Goal: Task Accomplishment & Management: Manage account settings

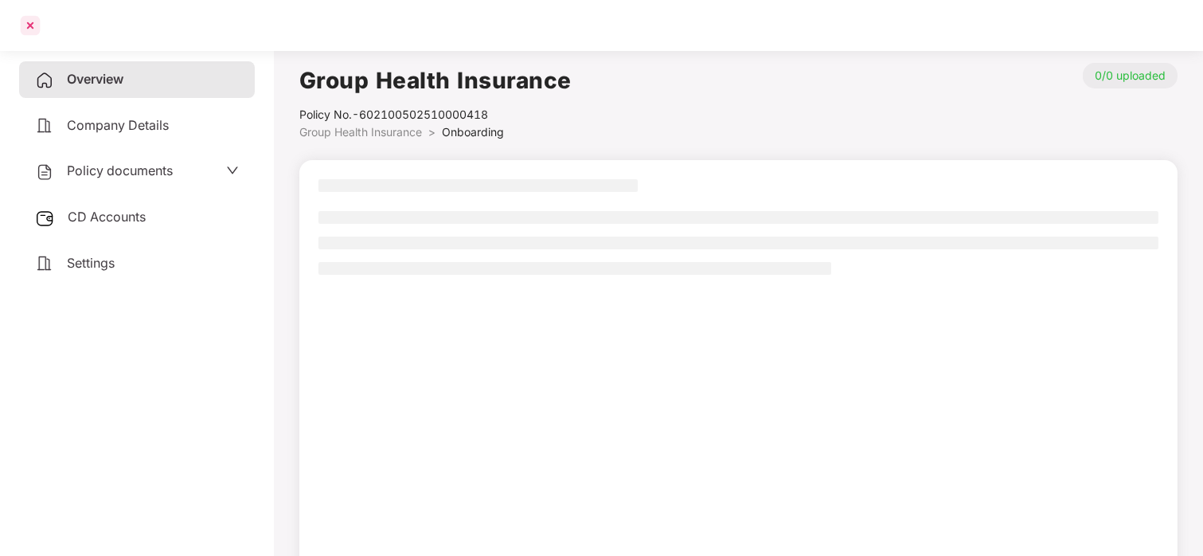
click at [29, 32] on div at bounding box center [30, 25] width 25 height 25
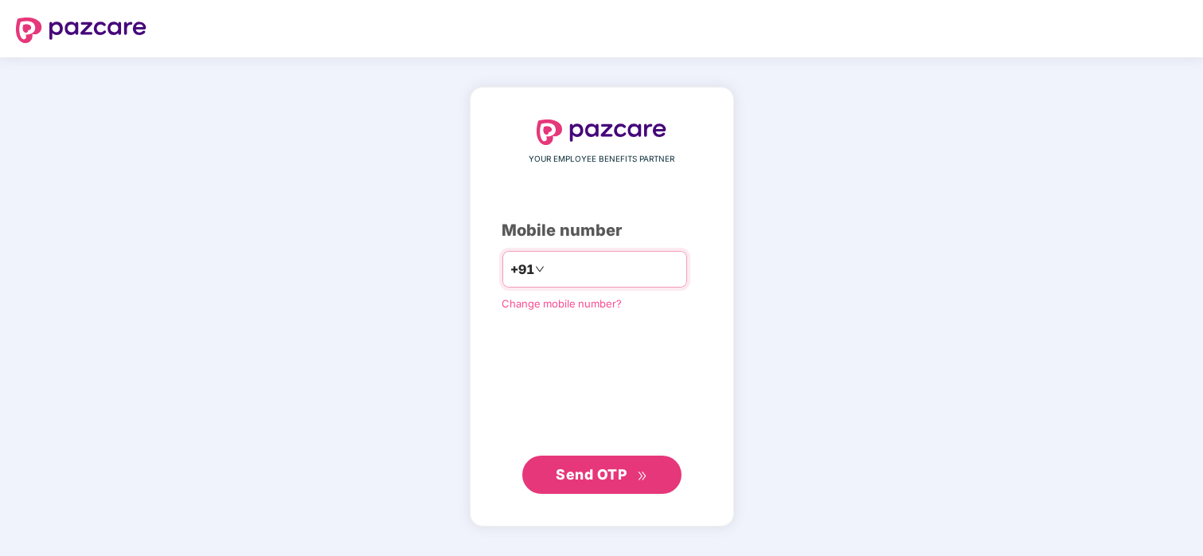
type input "**********"
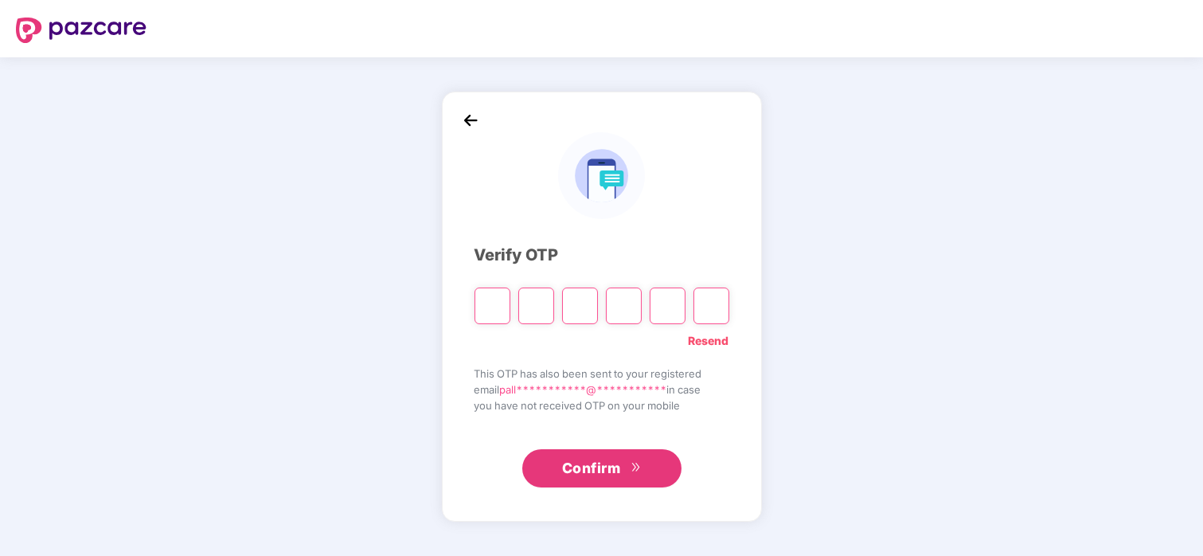
type input "*"
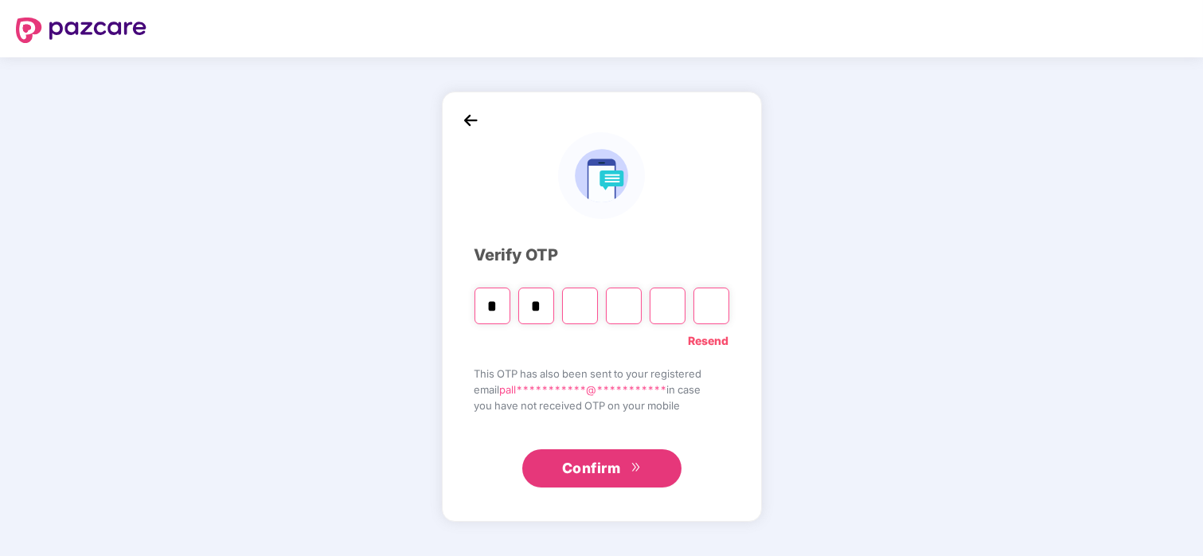
type input "*"
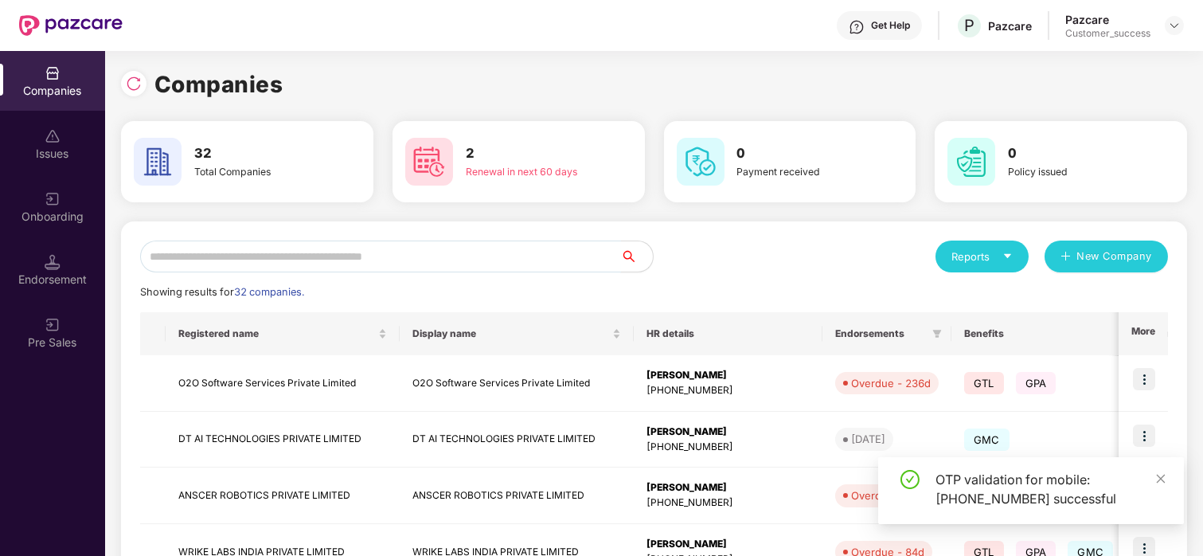
click at [526, 271] on input "text" at bounding box center [380, 256] width 481 height 32
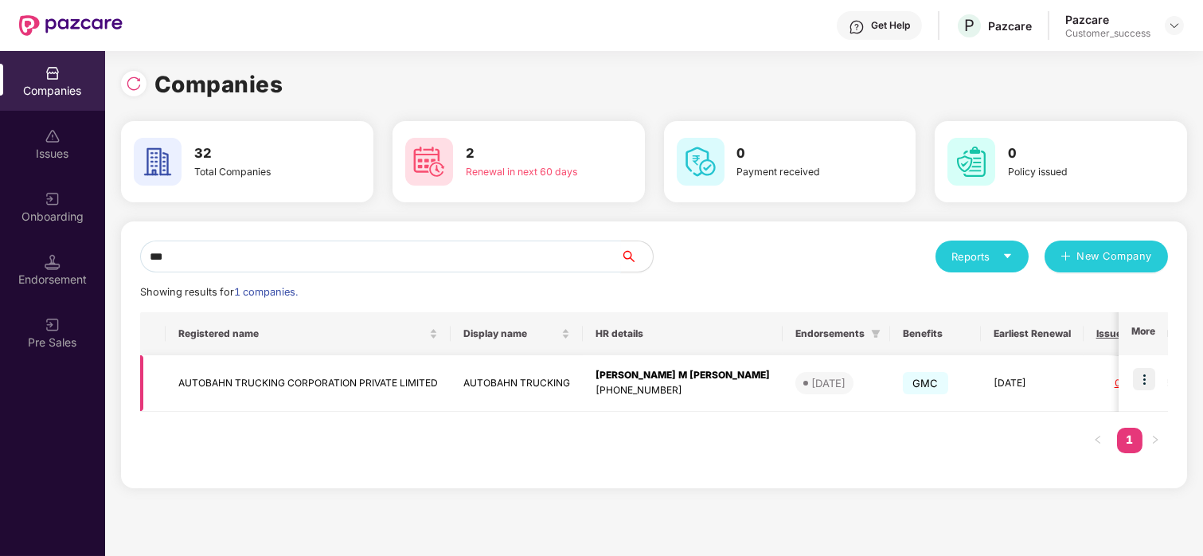
type input "***"
click at [1144, 373] on img at bounding box center [1144, 379] width 22 height 22
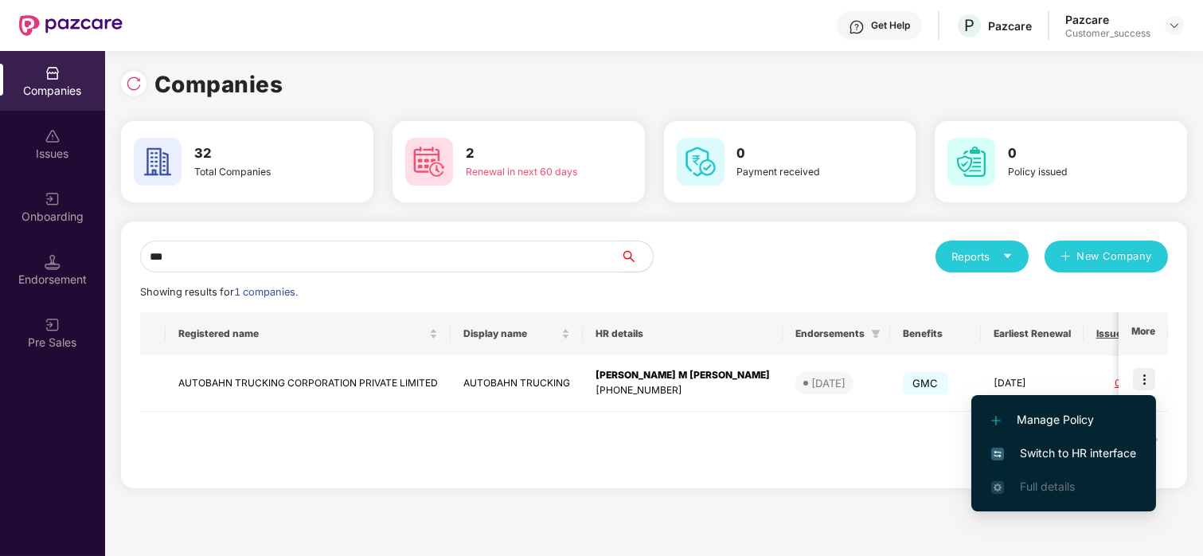
click at [1026, 438] on li "Switch to HR interface" at bounding box center [1063, 452] width 185 height 33
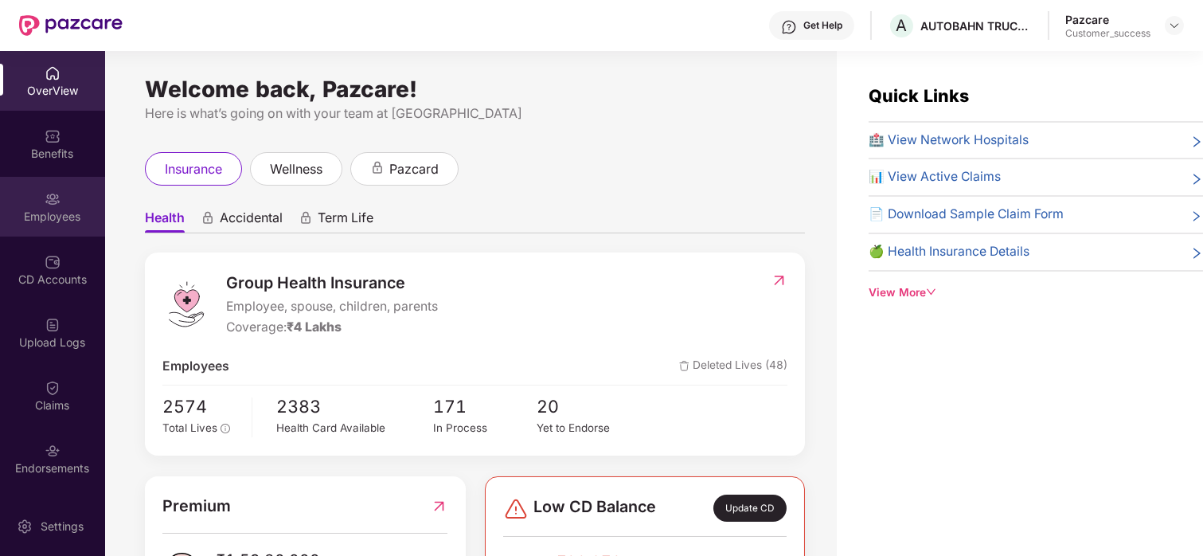
click at [38, 212] on div "Employees" at bounding box center [52, 217] width 105 height 16
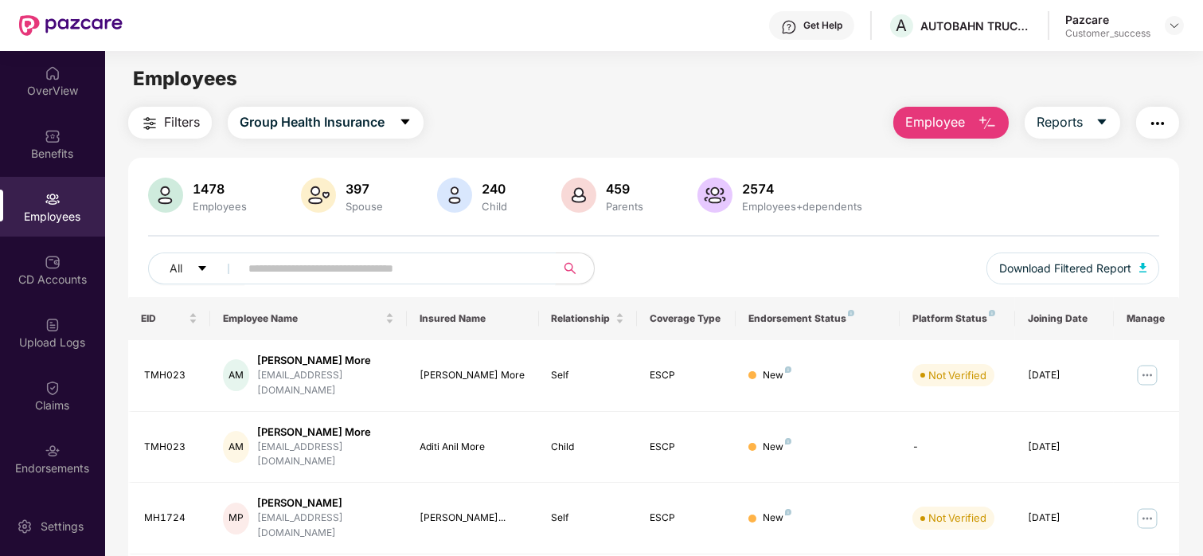
click at [311, 279] on input "text" at bounding box center [391, 268] width 286 height 24
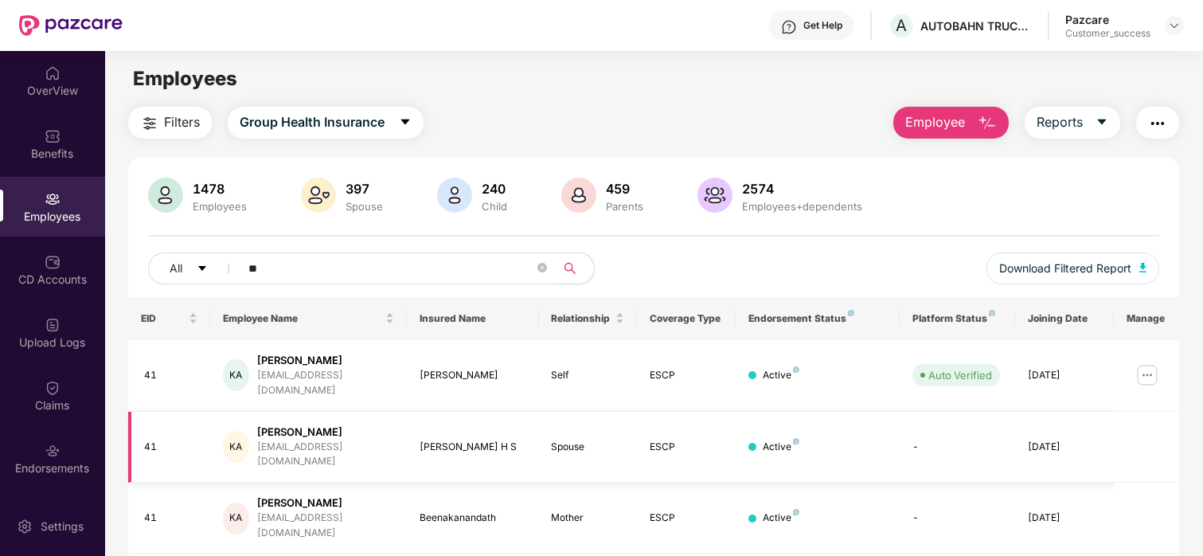
scroll to position [73, 0]
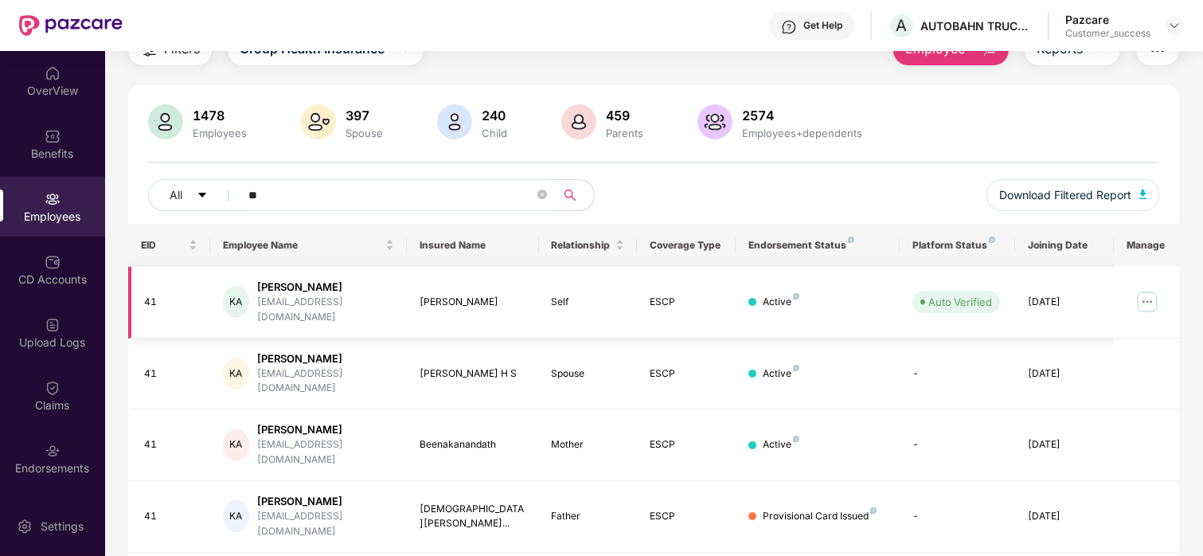
type input "**"
click at [1148, 290] on img at bounding box center [1146, 301] width 25 height 25
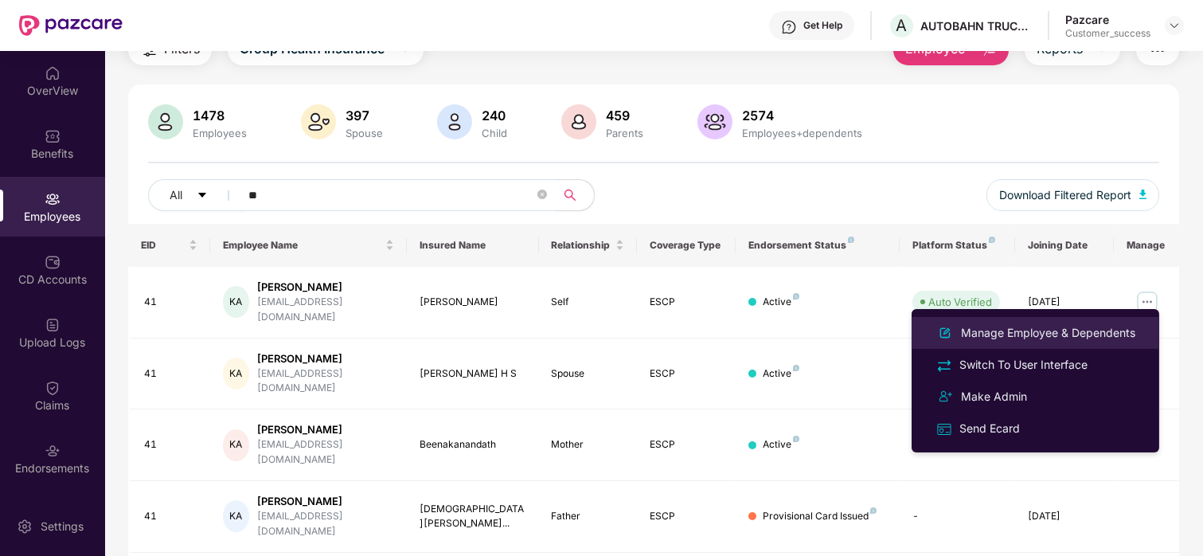
click at [1022, 326] on div "Manage Employee & Dependents" at bounding box center [1047, 333] width 181 height 18
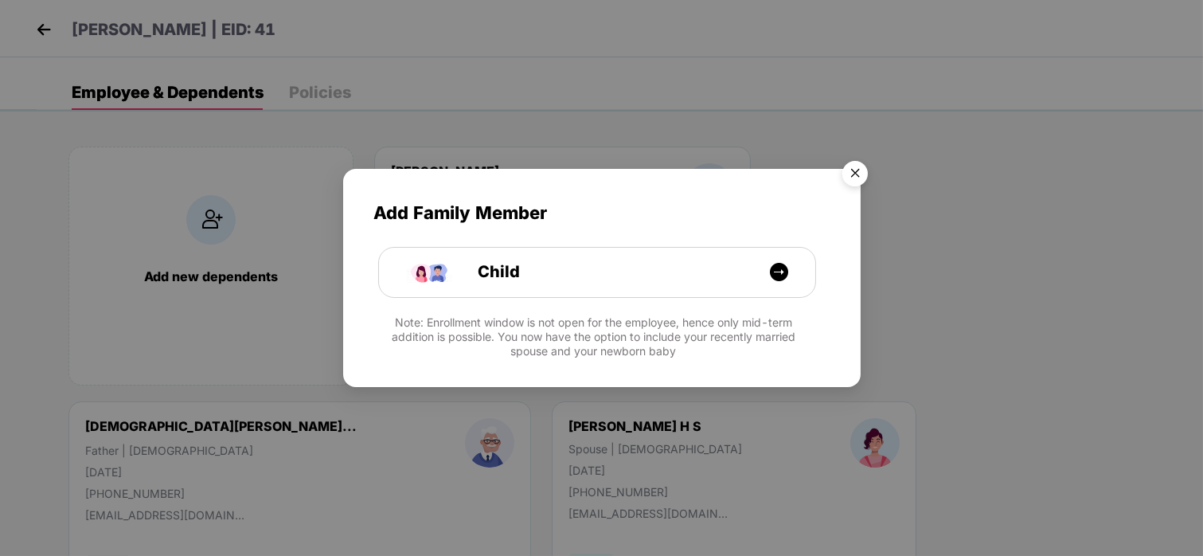
click at [855, 175] on img "Close" at bounding box center [854, 176] width 45 height 45
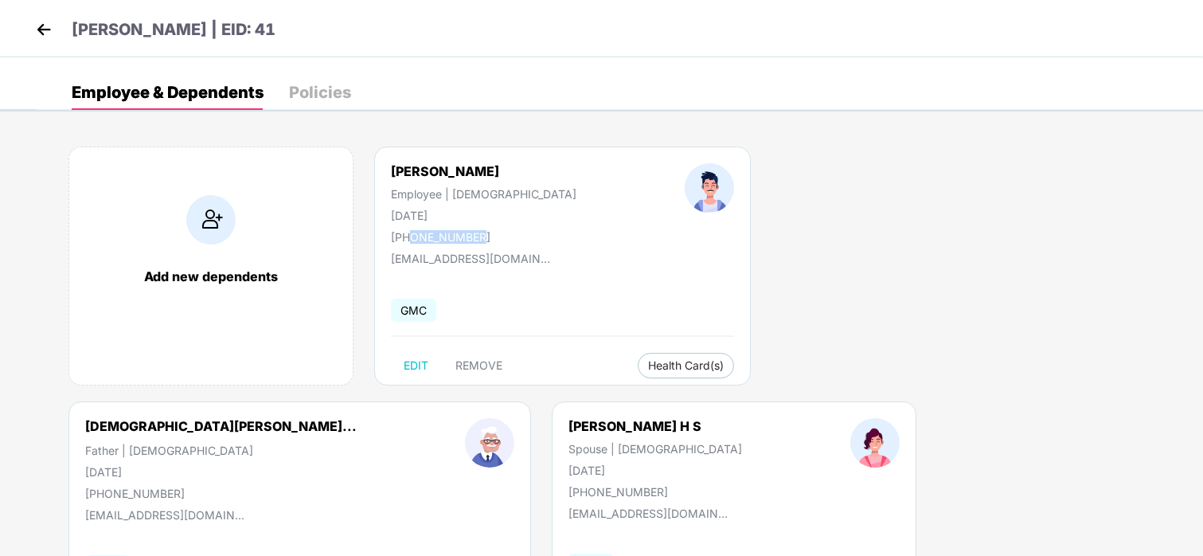
drag, startPoint x: 506, startPoint y: 242, endPoint x: 408, endPoint y: 240, distance: 97.9
click at [408, 240] on div "Krish G Anandath Employee | Male 22 May 1985 +919567689488" at bounding box center [484, 203] width 294 height 80
copy div "9567689488"
click at [40, 33] on img at bounding box center [44, 30] width 24 height 24
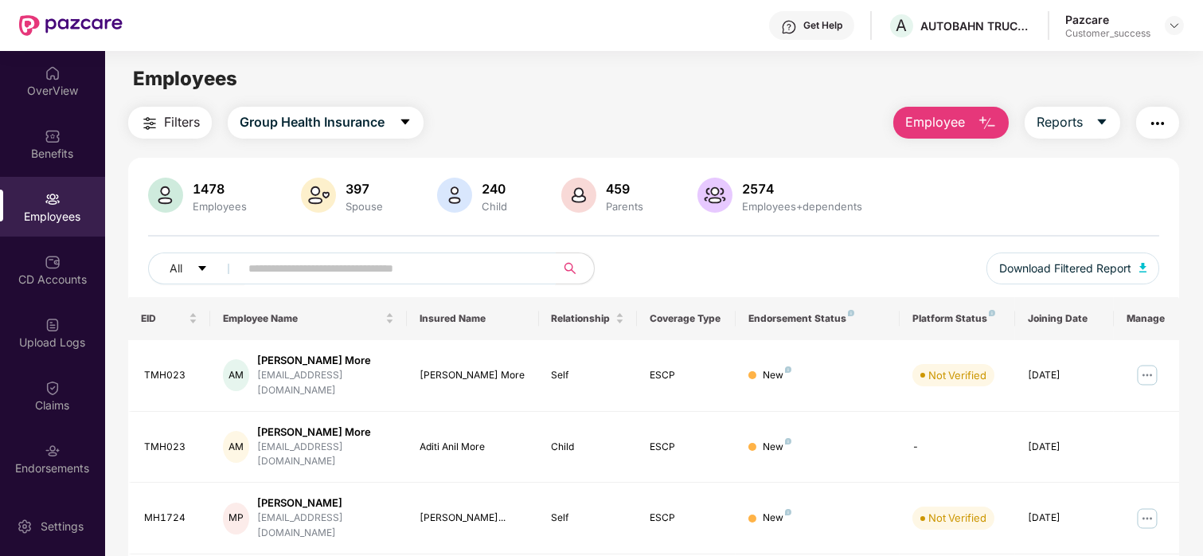
click at [320, 258] on input "text" at bounding box center [391, 268] width 286 height 24
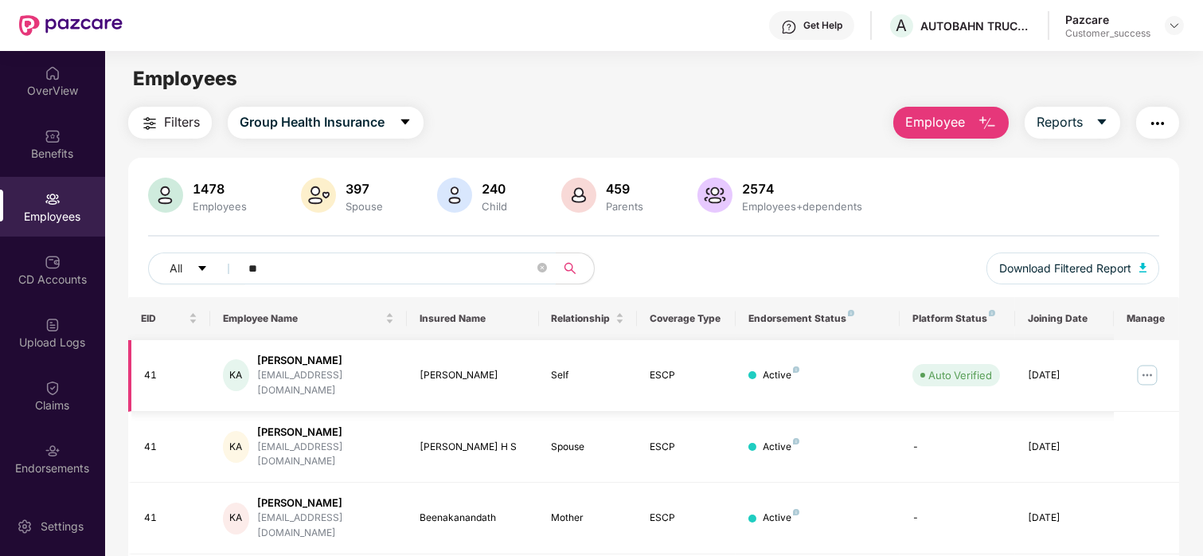
type input "**"
click at [1148, 368] on img at bounding box center [1146, 374] width 25 height 25
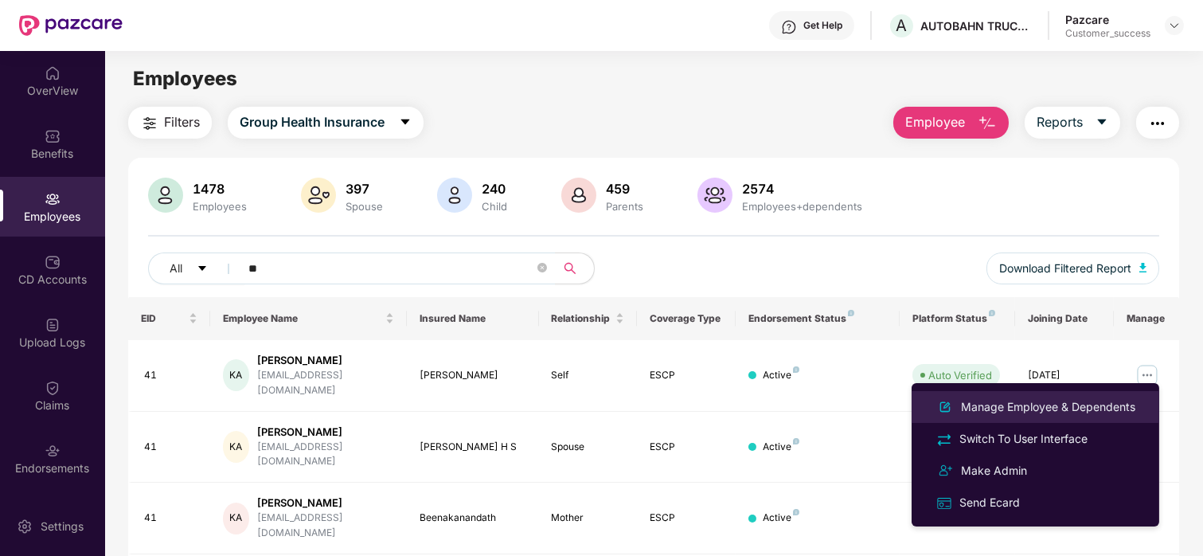
click at [1065, 397] on div "Manage Employee & Dependents" at bounding box center [1035, 406] width 206 height 19
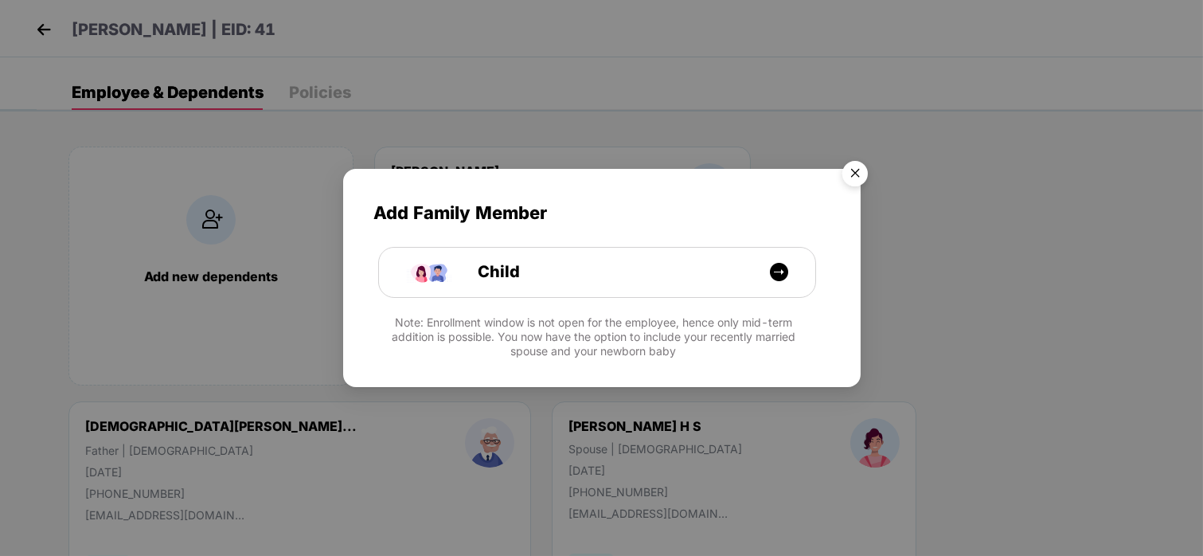
click at [866, 166] on img "Close" at bounding box center [854, 176] width 45 height 45
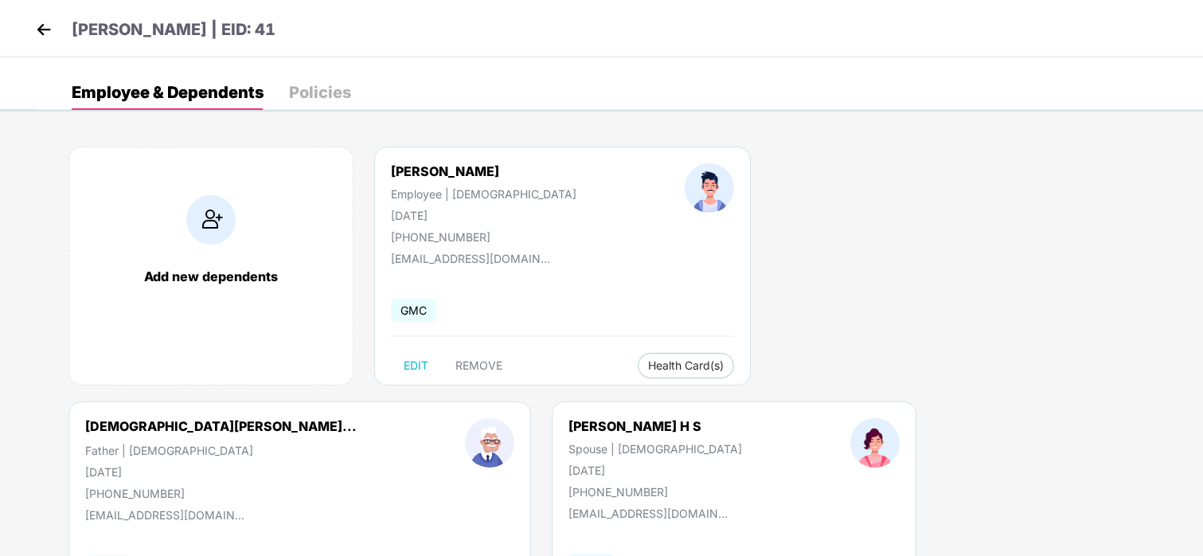
click at [40, 40] on img at bounding box center [44, 30] width 24 height 24
